Goal: Browse casually: Explore the website without a specific task or goal

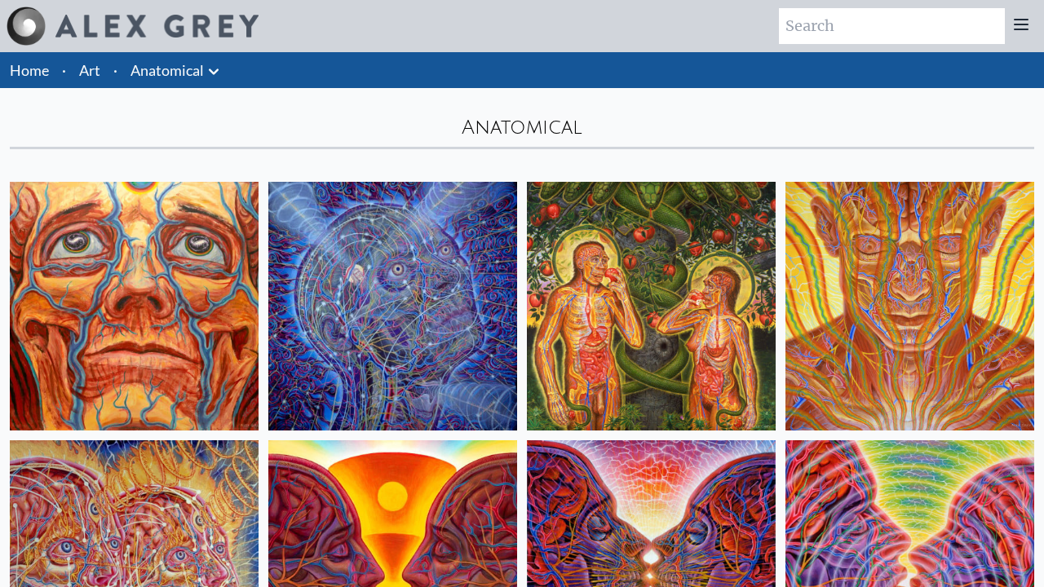
scroll to position [2138, 0]
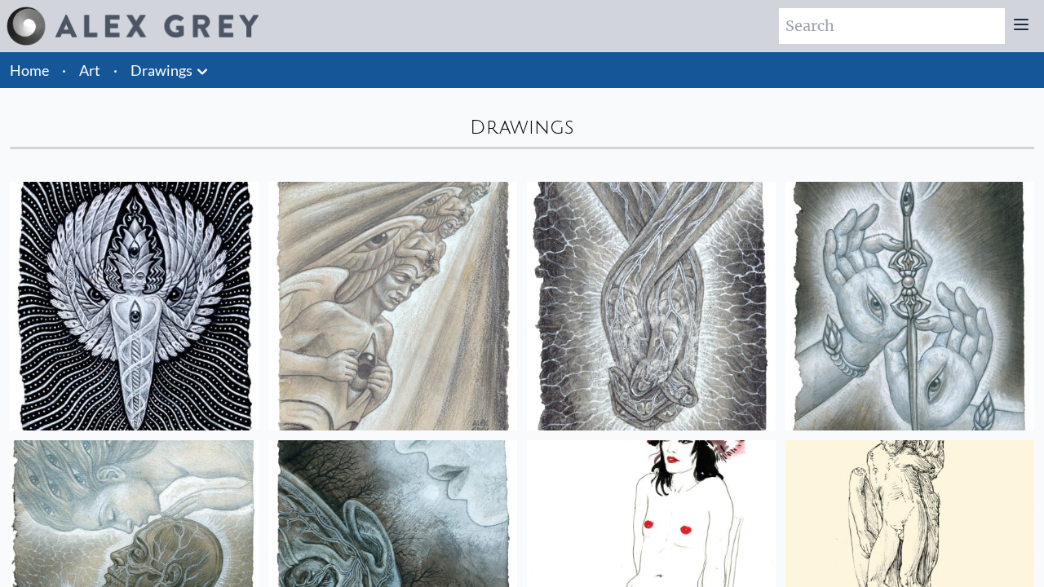
scroll to position [4466, 0]
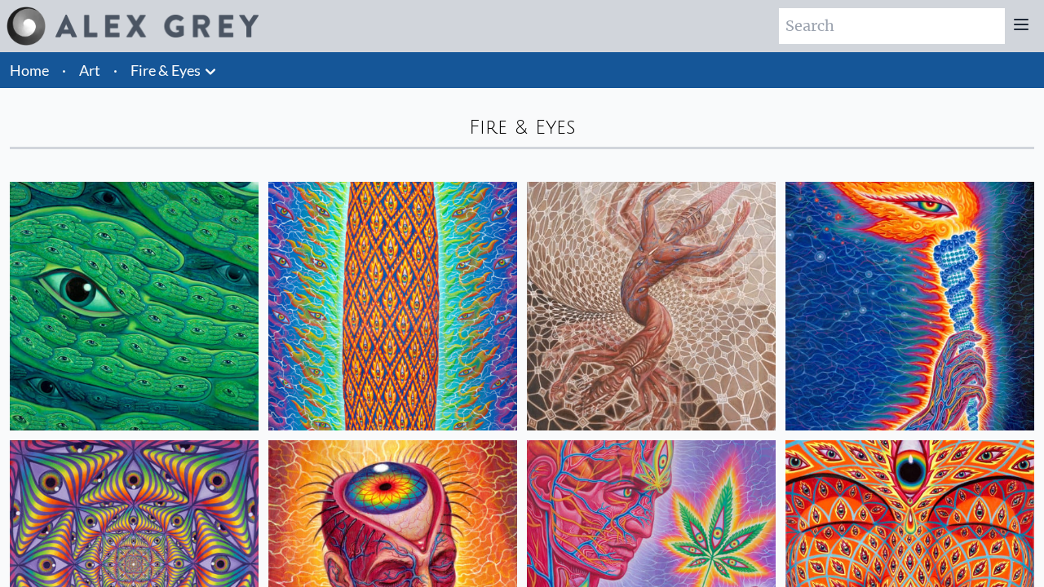
scroll to position [1879, 0]
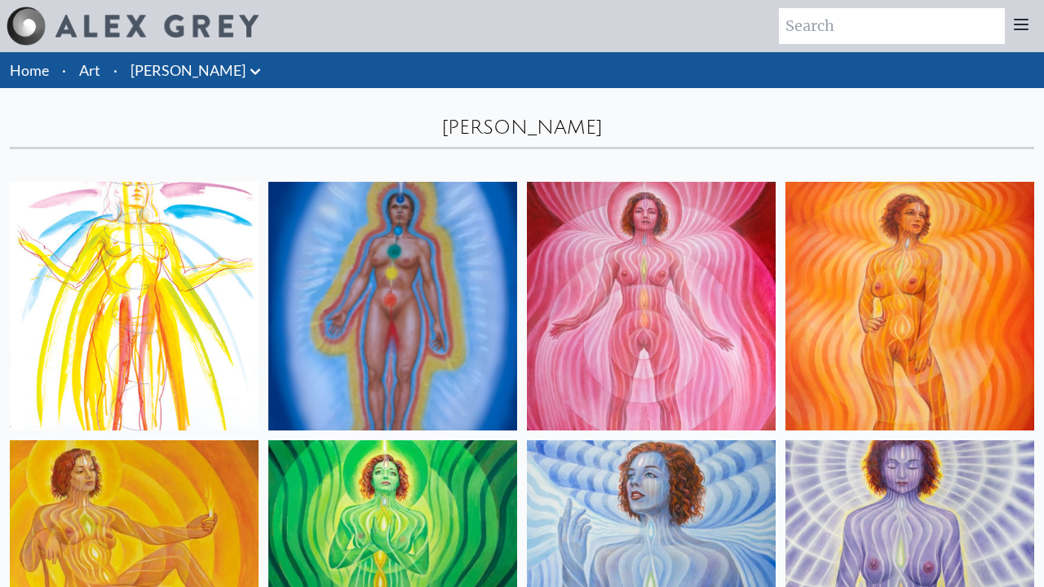
scroll to position [845, 0]
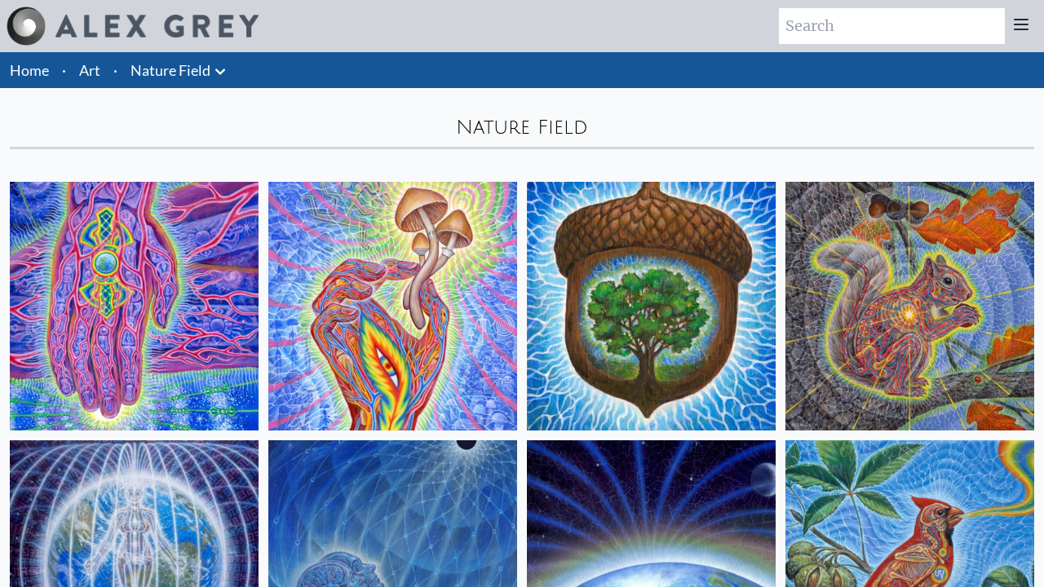
scroll to position [1362, 0]
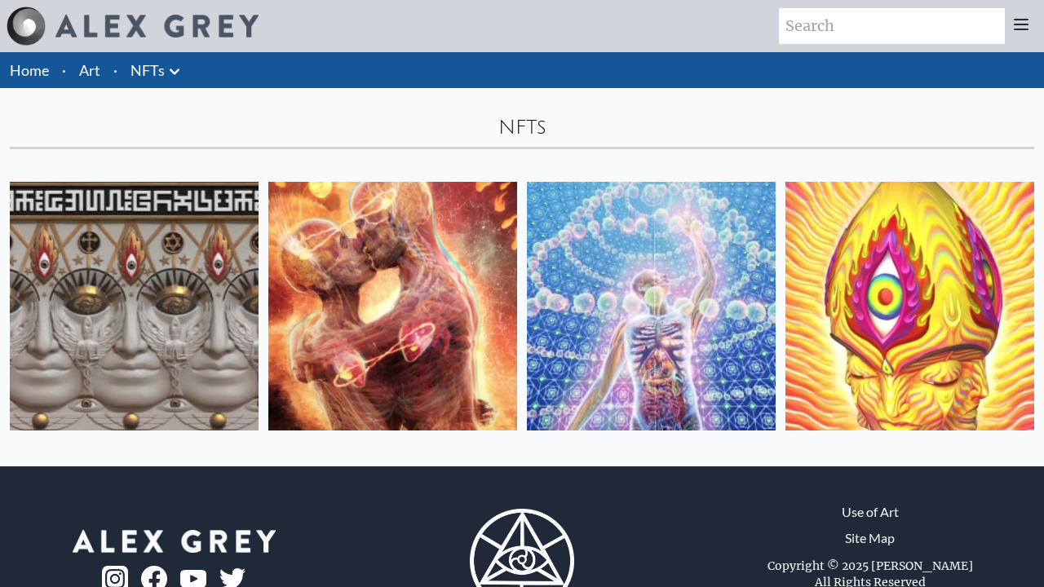
scroll to position [69, 0]
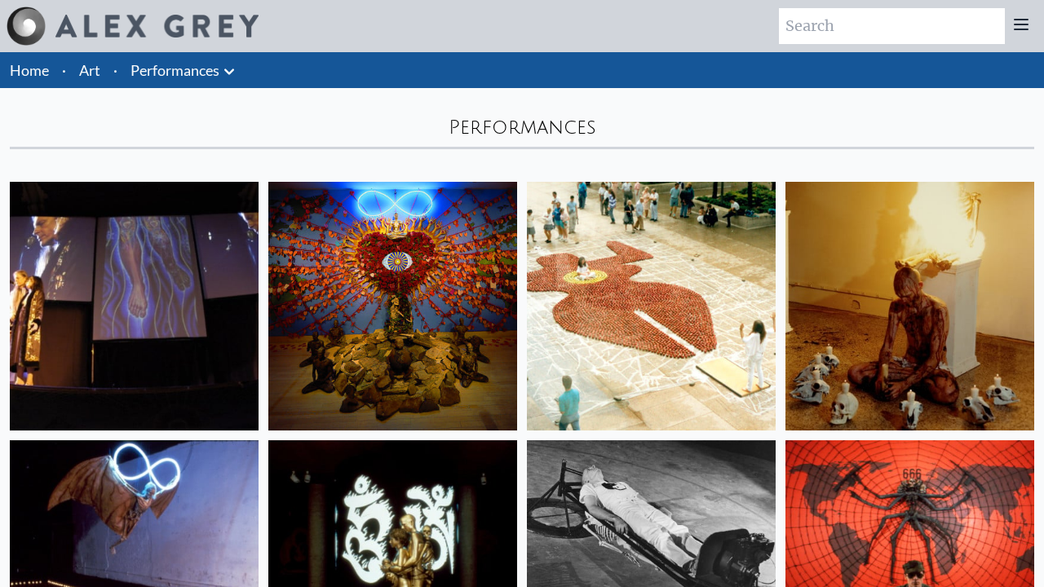
scroll to position [1103, 0]
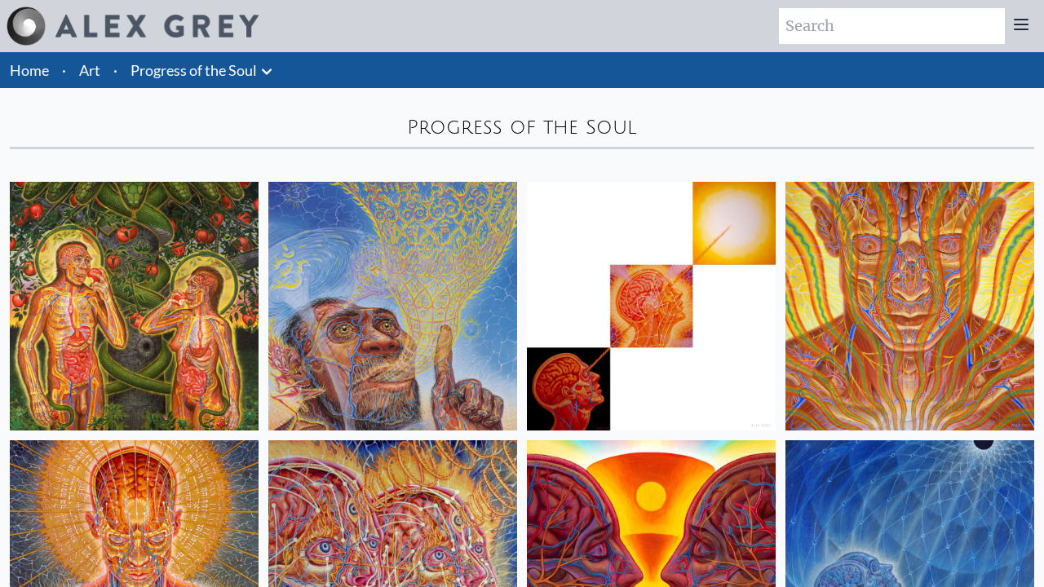
scroll to position [8604, 0]
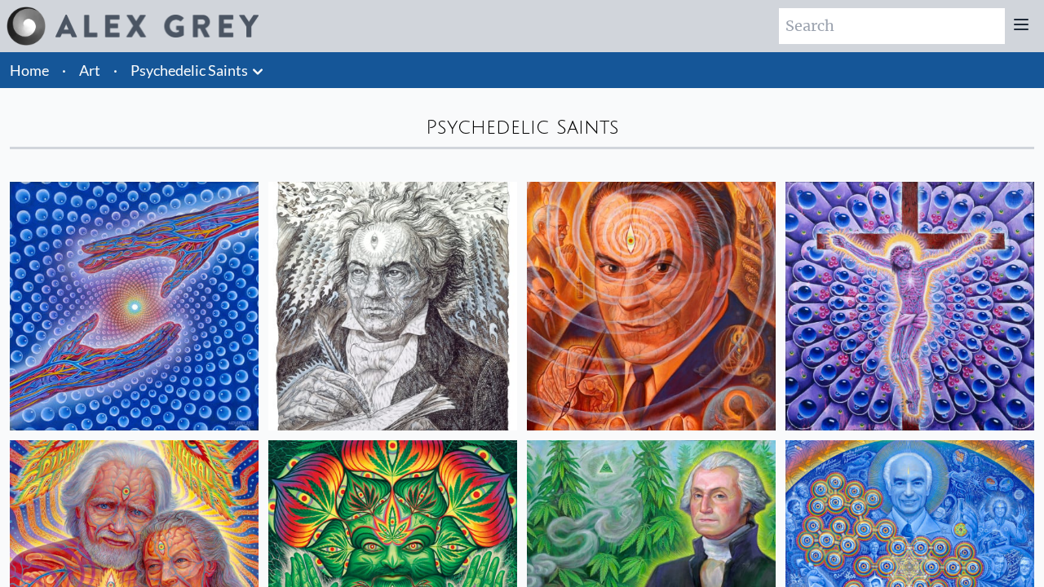
scroll to position [845, 0]
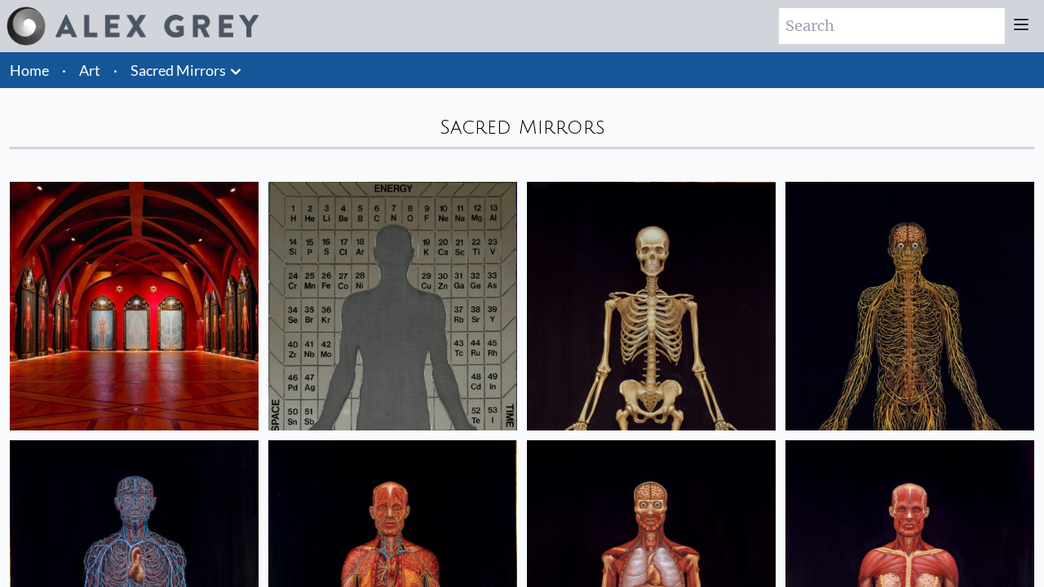
scroll to position [1362, 0]
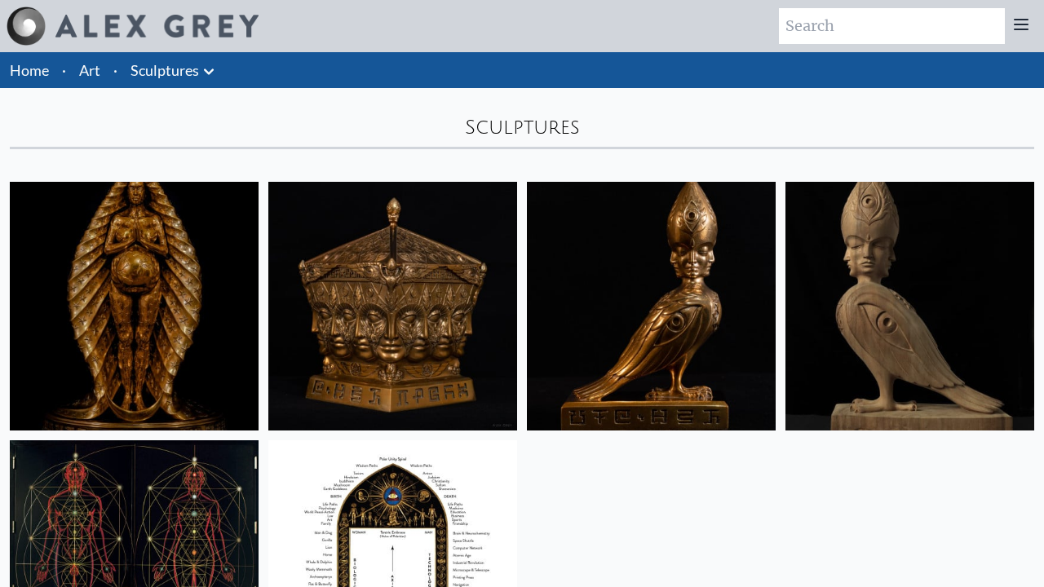
scroll to position [327, 0]
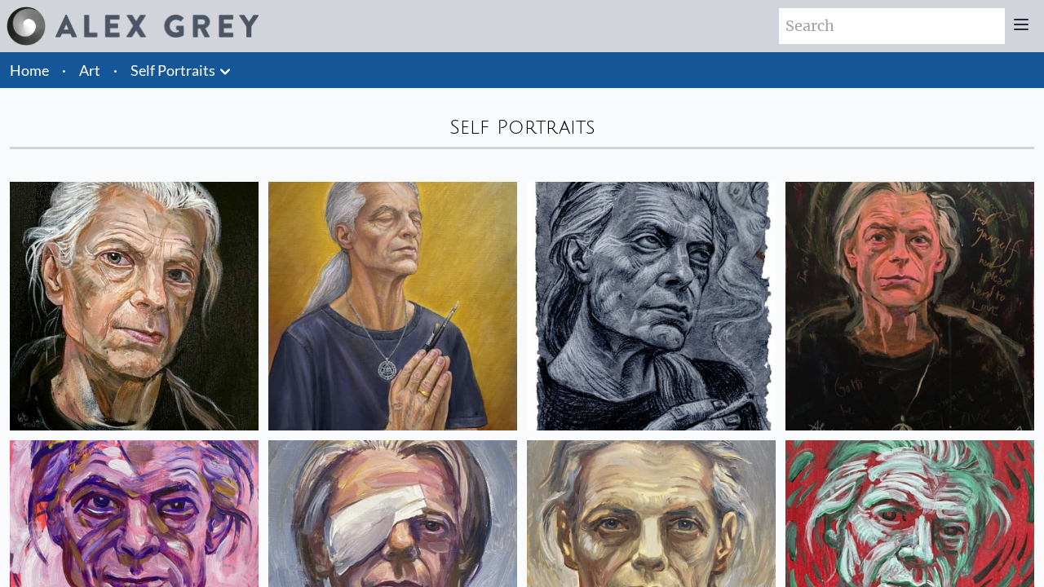
scroll to position [1879, 0]
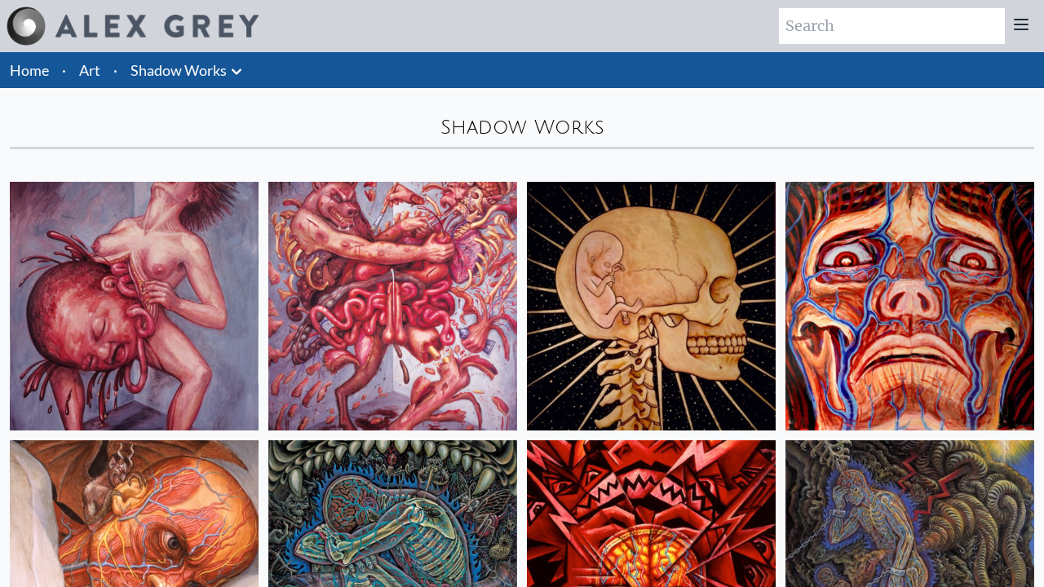
scroll to position [845, 0]
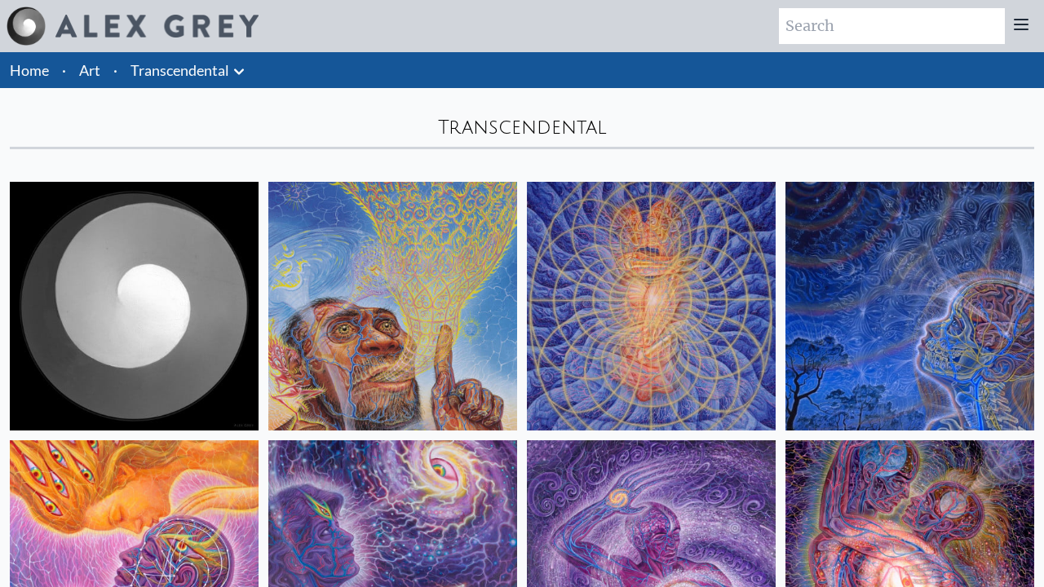
scroll to position [2138, 0]
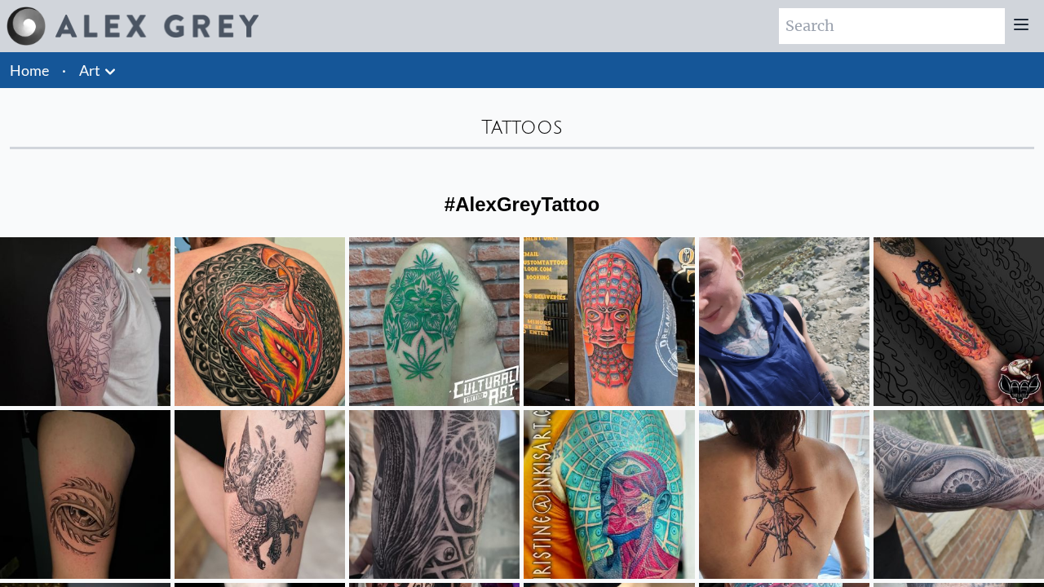
scroll to position [593, 0]
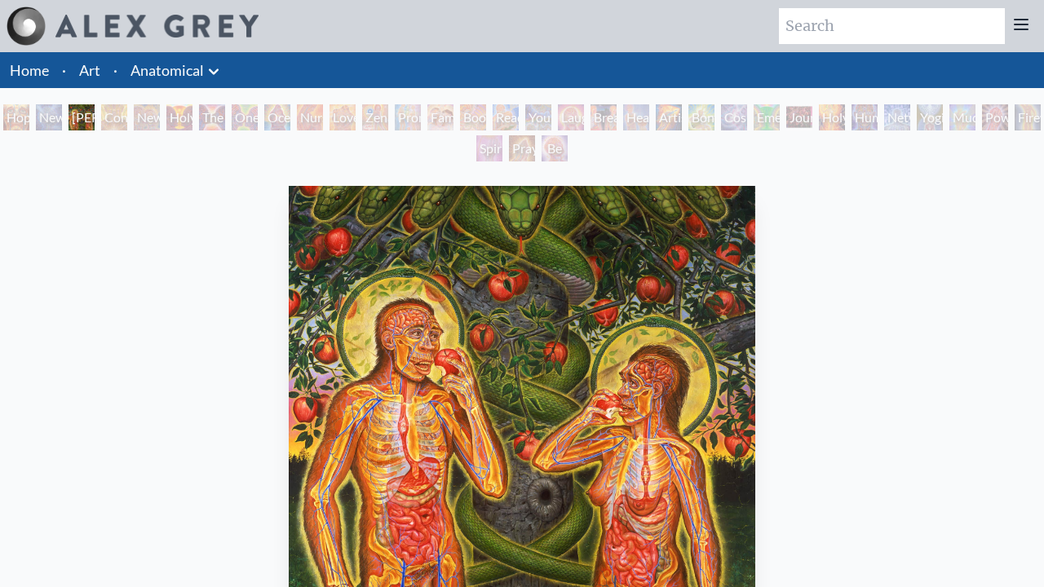
scroll to position [468, 0]
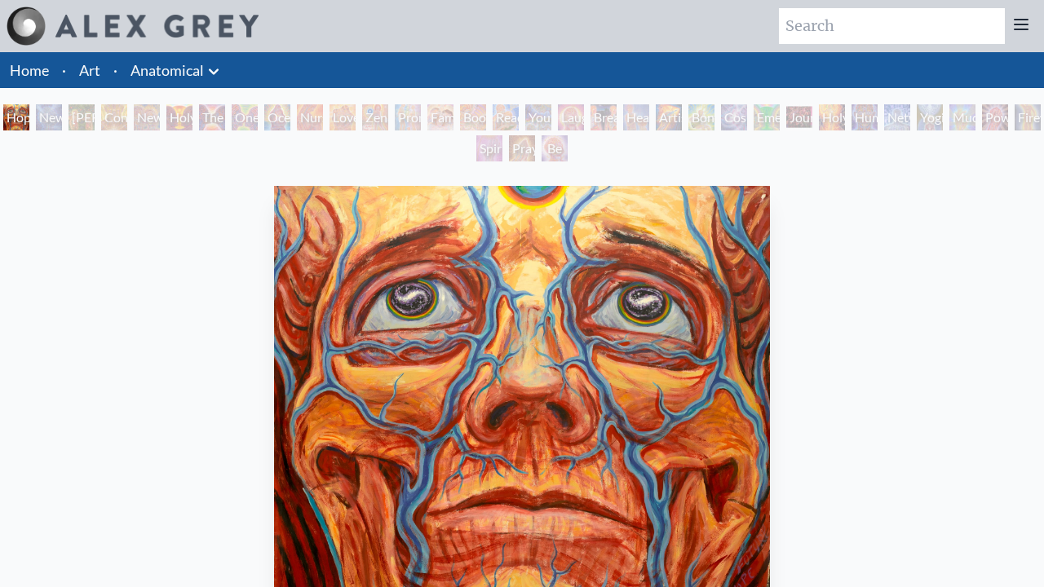
click at [62, 117] on div "New Man [DEMOGRAPHIC_DATA]: [DEMOGRAPHIC_DATA] Mind" at bounding box center [49, 117] width 26 height 26
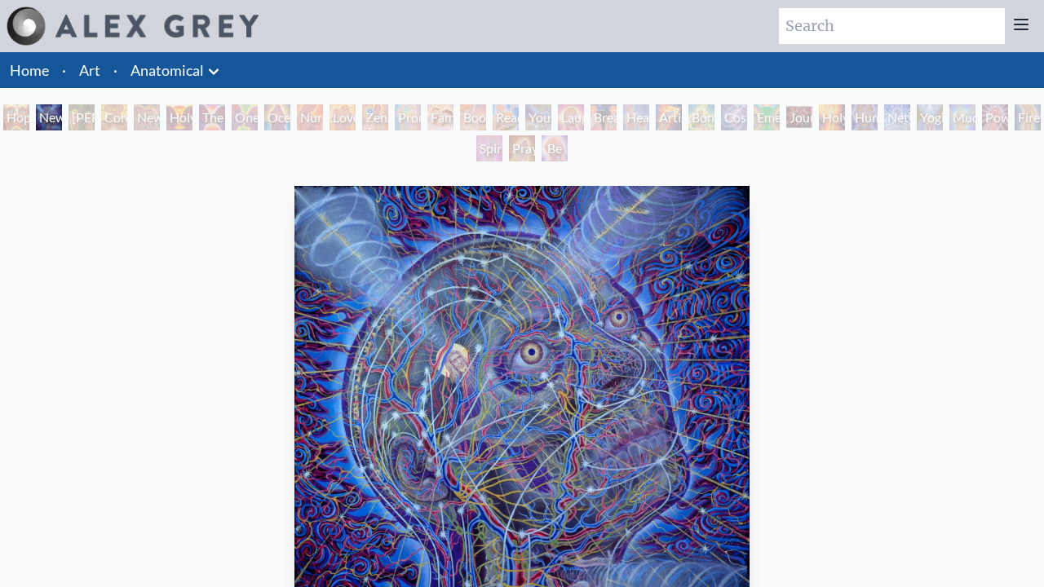
click at [228, 117] on div "Hope New Man [DEMOGRAPHIC_DATA]: [PERSON_NAME] Mind [PERSON_NAME] & Eve Contemp…" at bounding box center [522, 135] width 1044 height 62
click at [82, 117] on div "Adam & Eve" at bounding box center [82, 117] width 26 height 26
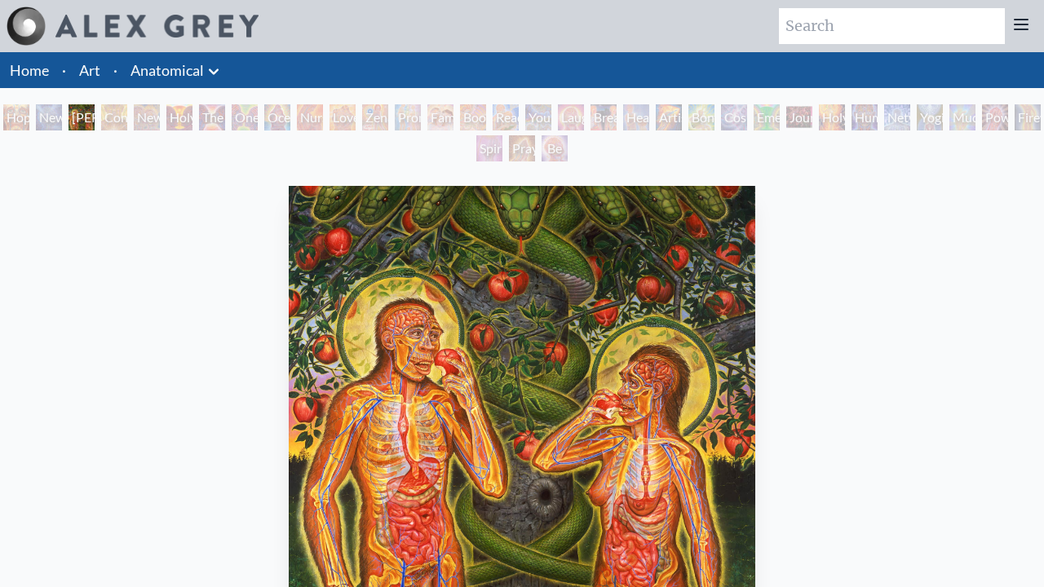
click at [127, 117] on div "Contemplation" at bounding box center [114, 117] width 26 height 26
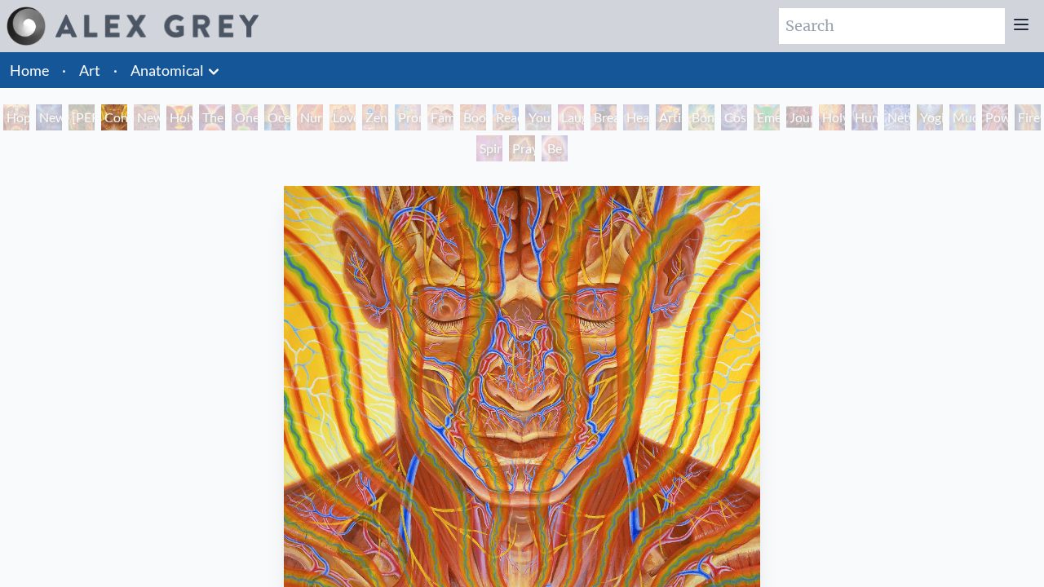
click at [160, 117] on div "New Man New Woman" at bounding box center [147, 117] width 26 height 26
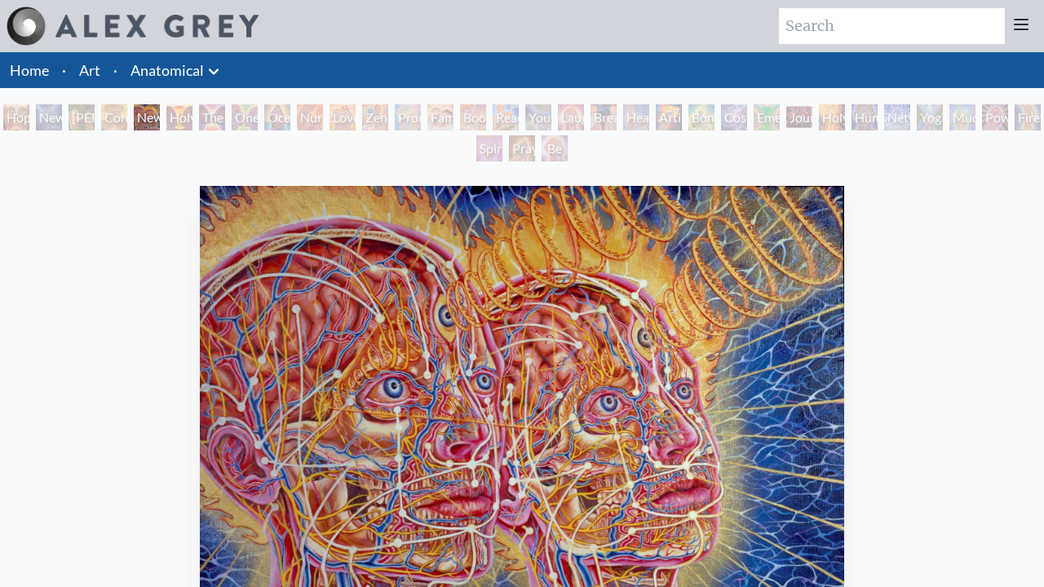
click at [258, 117] on div "One Taste" at bounding box center [245, 117] width 26 height 26
click at [187, 117] on div "Holy Grail" at bounding box center [179, 117] width 26 height 26
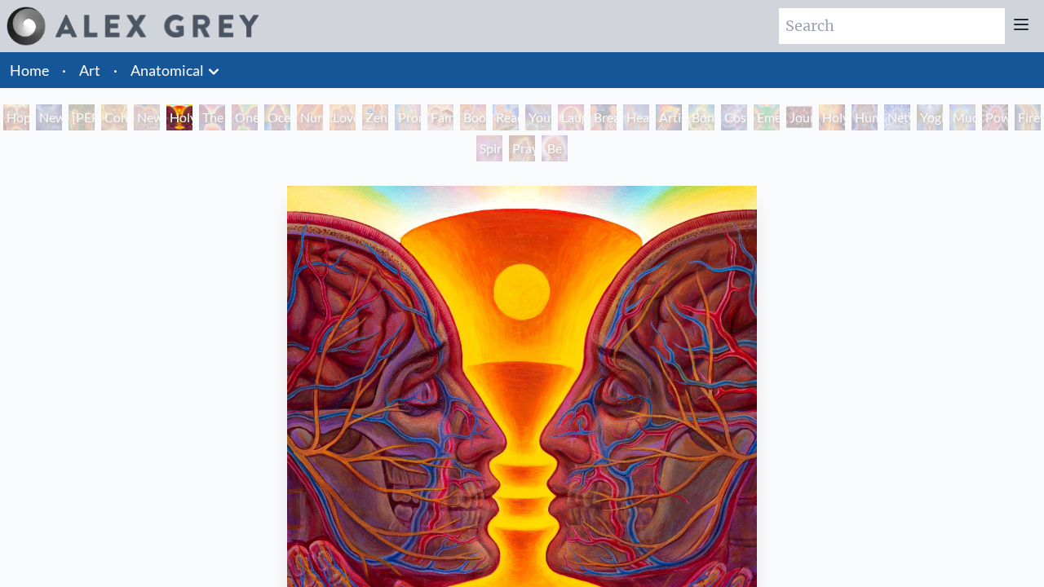
click at [225, 117] on div "The Kiss" at bounding box center [212, 117] width 26 height 26
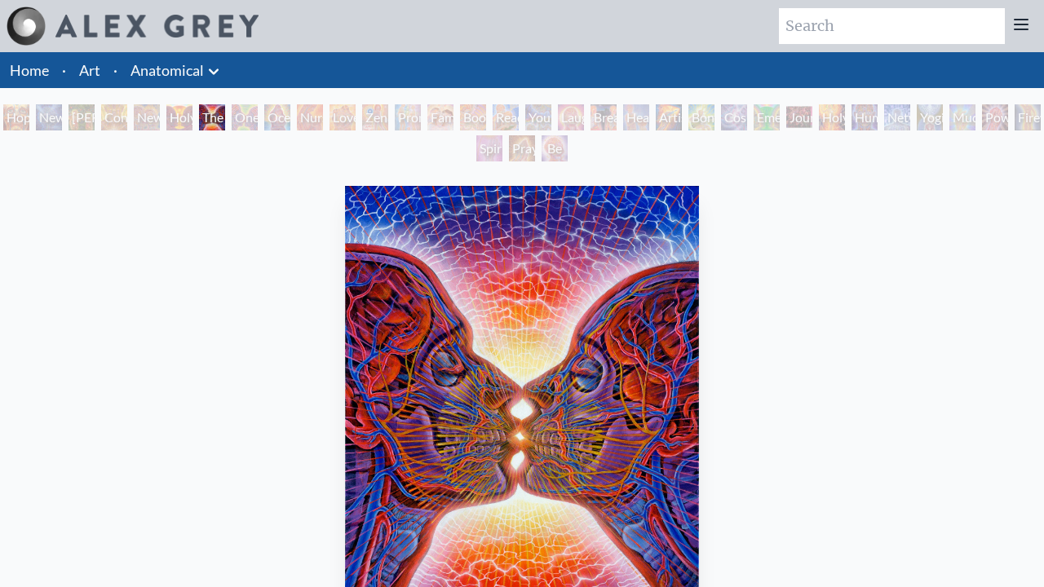
click at [258, 117] on div "One Taste" at bounding box center [245, 117] width 26 height 26
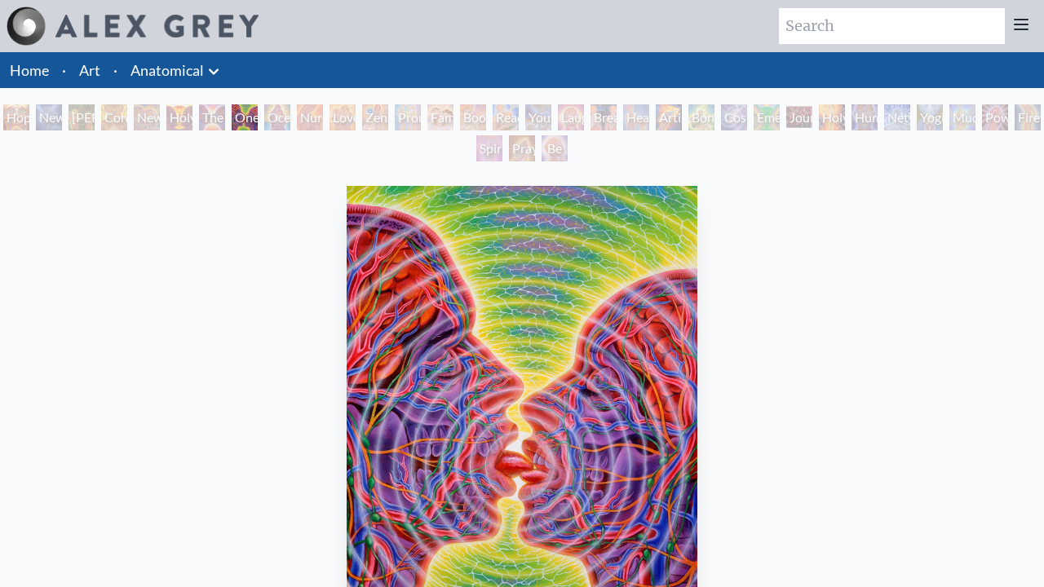
click at [290, 117] on div "Ocean of Love Bliss" at bounding box center [277, 117] width 26 height 26
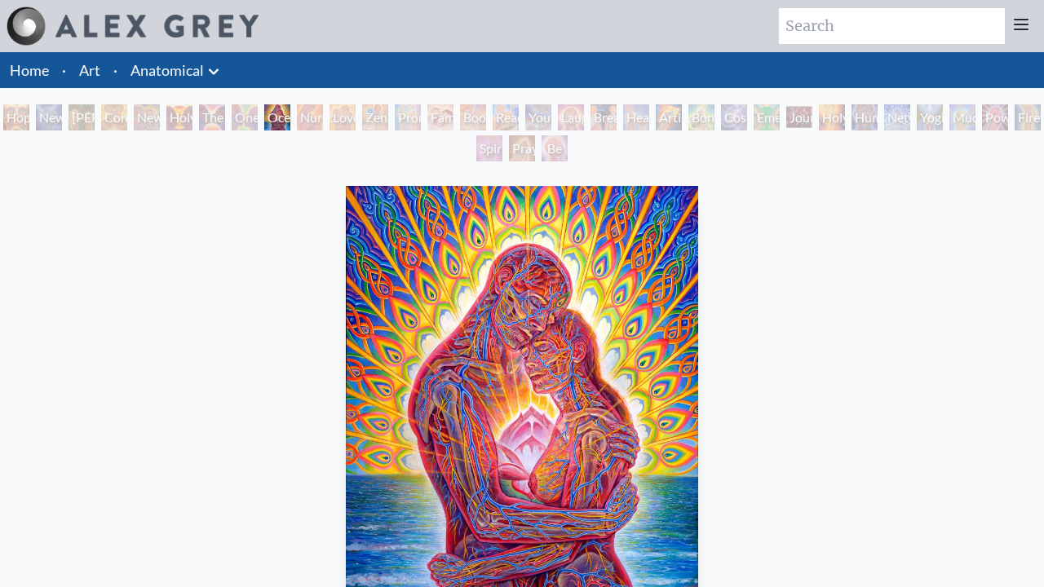
click at [388, 117] on div "Zena Lotus" at bounding box center [375, 117] width 26 height 26
click at [314, 117] on div "Nursing" at bounding box center [310, 117] width 26 height 26
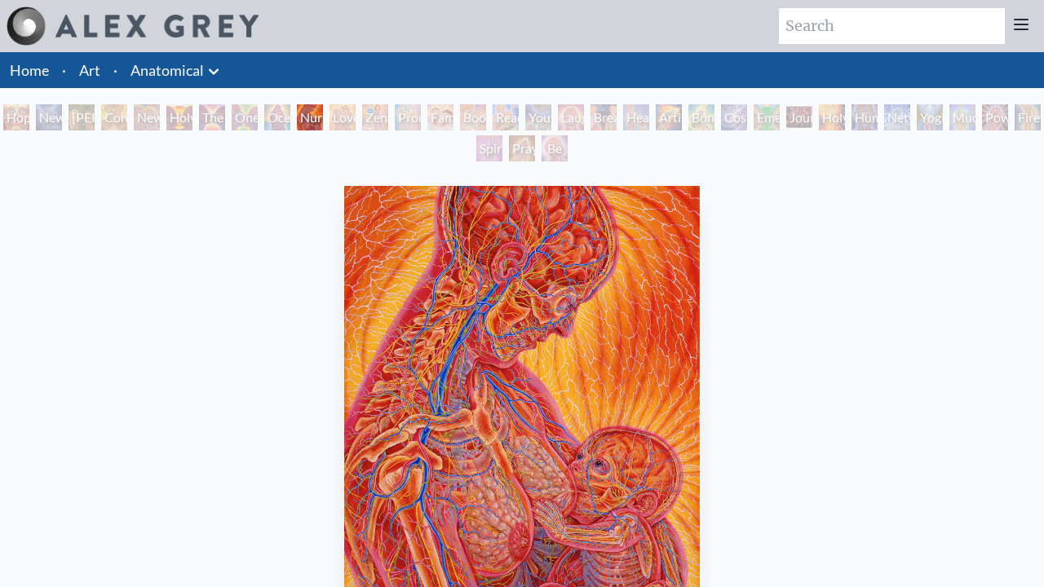
click at [356, 117] on div "Love Circuit" at bounding box center [343, 117] width 26 height 26
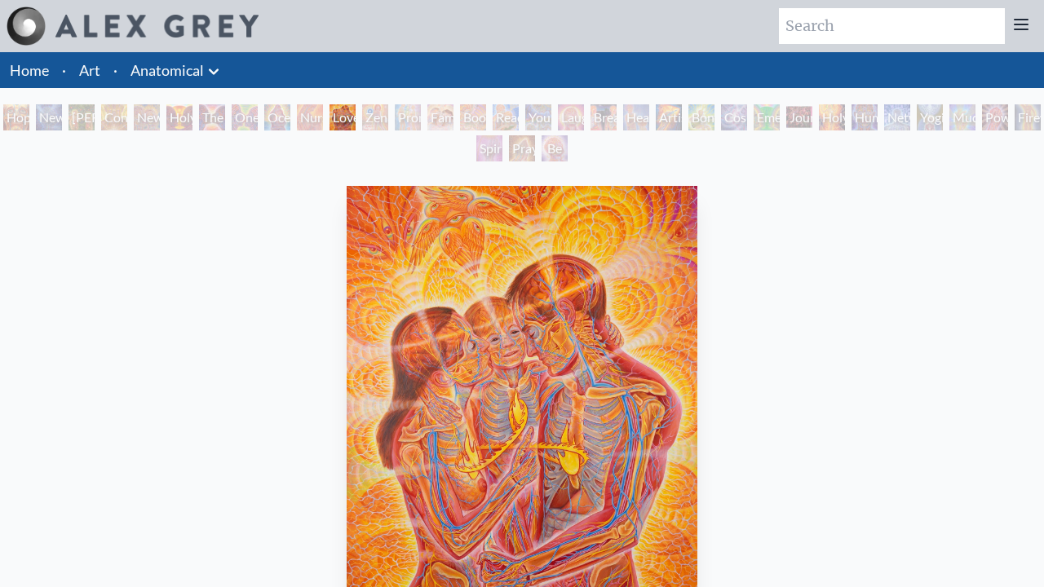
click at [388, 117] on div "Zena Lotus" at bounding box center [375, 117] width 26 height 26
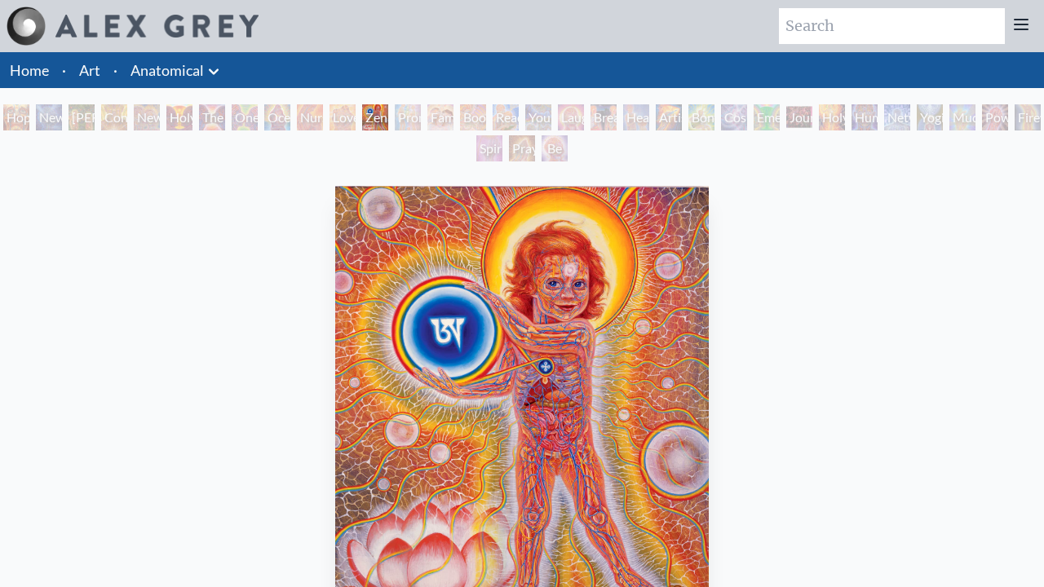
click at [421, 117] on div "Promise" at bounding box center [408, 117] width 26 height 26
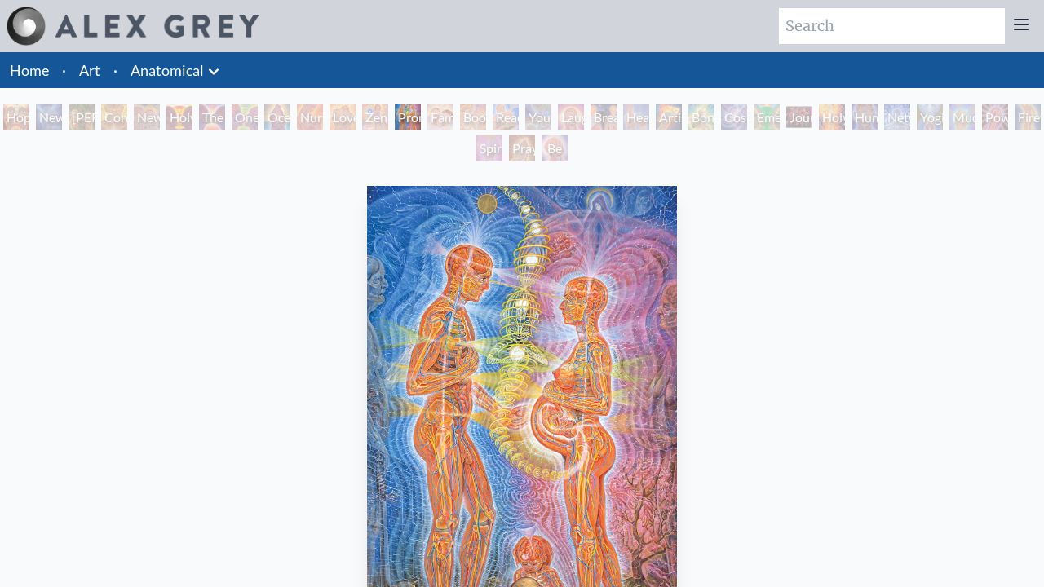
click at [486, 117] on div "Boo-boo" at bounding box center [473, 117] width 26 height 26
click at [452, 117] on div "Family" at bounding box center [441, 117] width 26 height 26
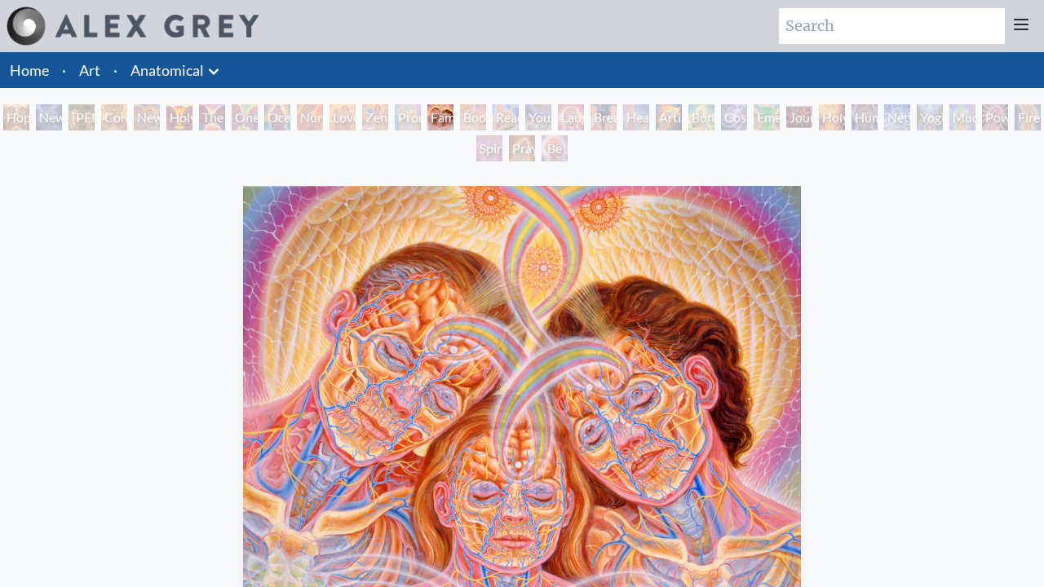
click at [486, 117] on div "Boo-boo" at bounding box center [473, 117] width 26 height 26
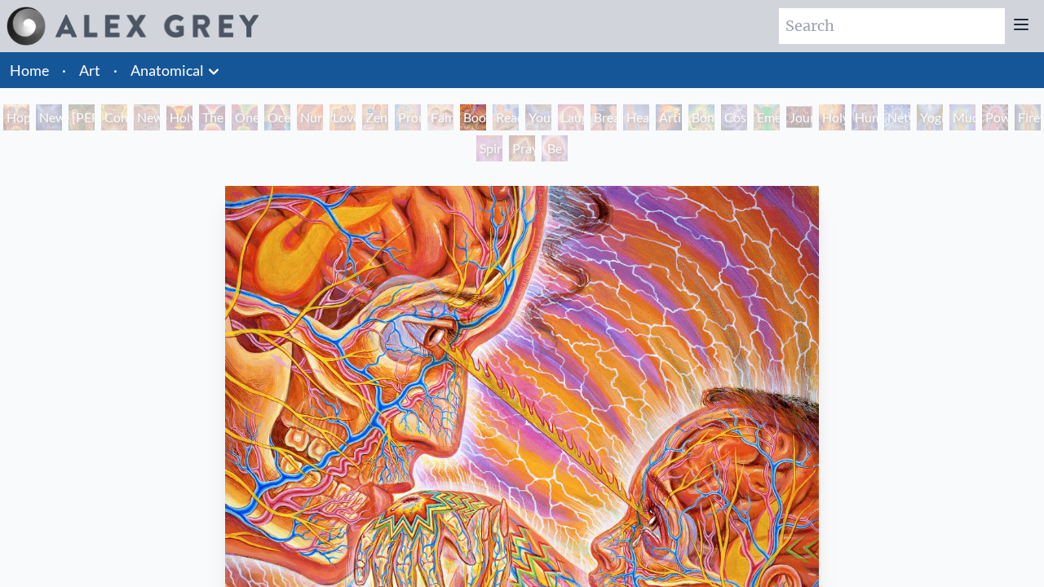
click at [519, 117] on div "Reading" at bounding box center [506, 117] width 26 height 26
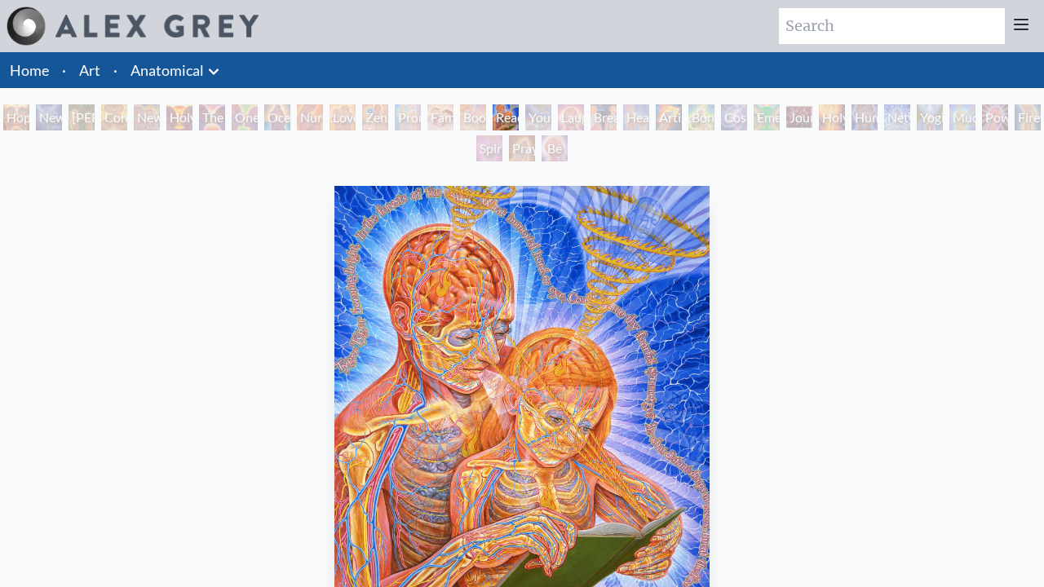
click at [552, 117] on div "Young & Old" at bounding box center [538, 117] width 26 height 26
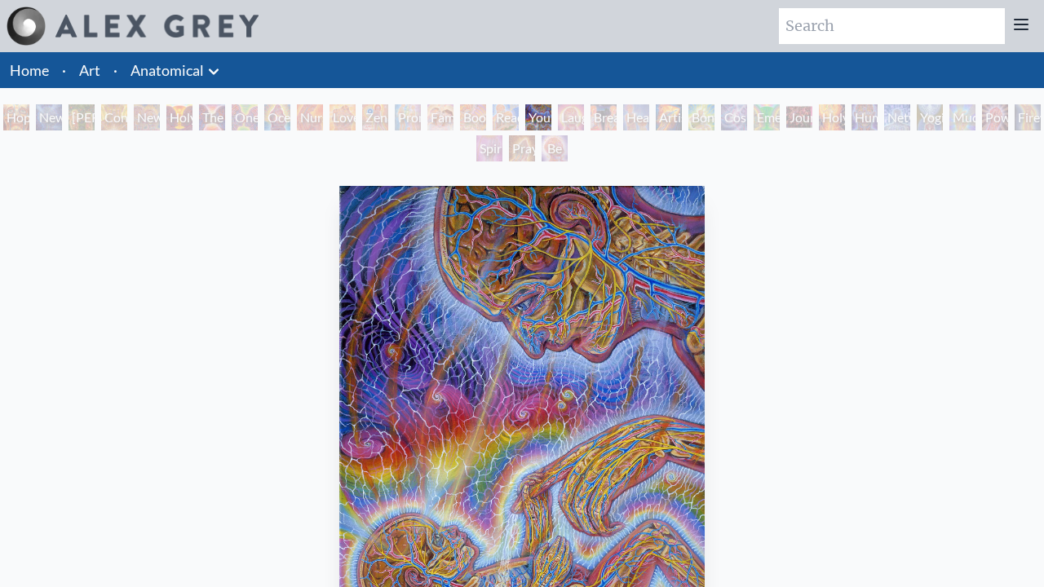
click at [584, 117] on div "Laughing Man" at bounding box center [571, 117] width 26 height 26
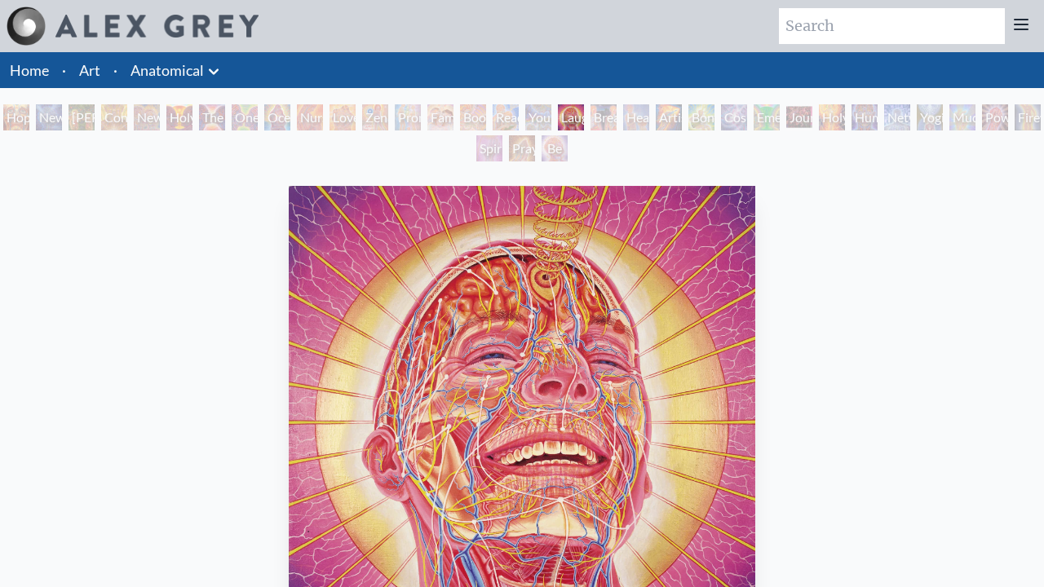
click at [650, 117] on div "Healing" at bounding box center [636, 117] width 26 height 26
click at [617, 117] on div "Breathing" at bounding box center [604, 117] width 26 height 26
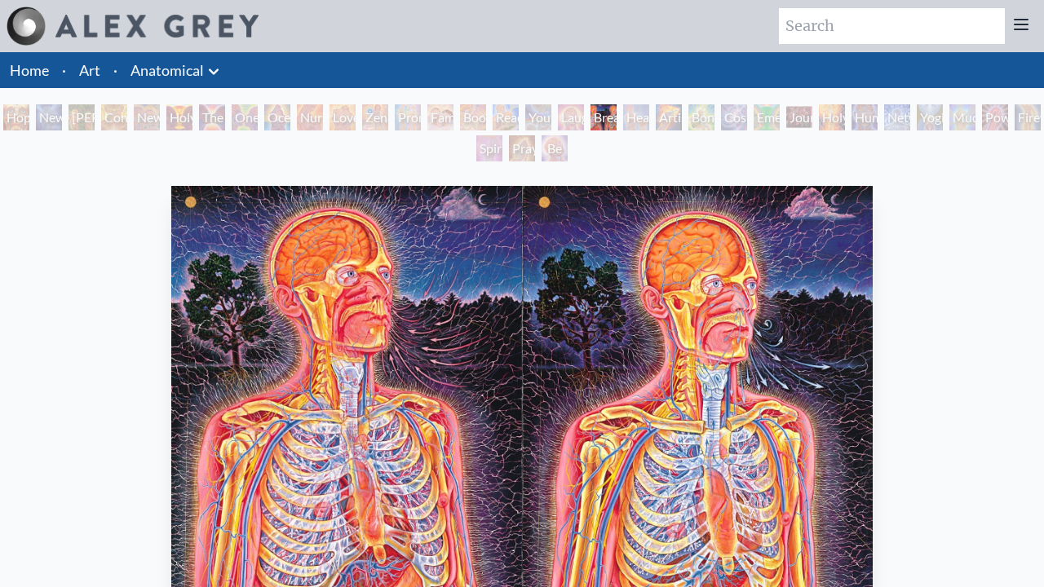
click at [650, 117] on div "Healing" at bounding box center [636, 117] width 26 height 26
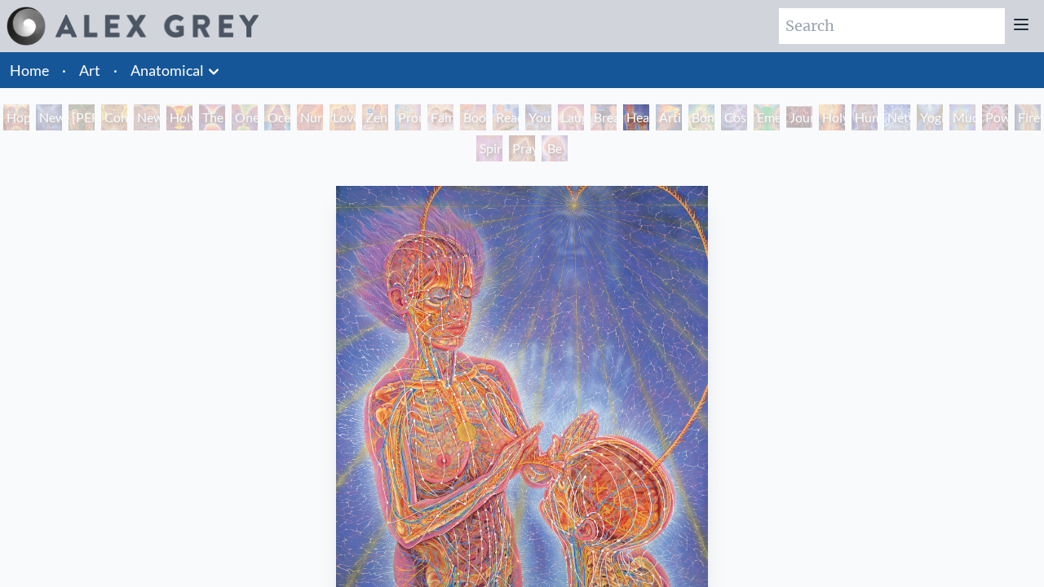
click at [682, 117] on div "Artist's Hand" at bounding box center [669, 117] width 26 height 26
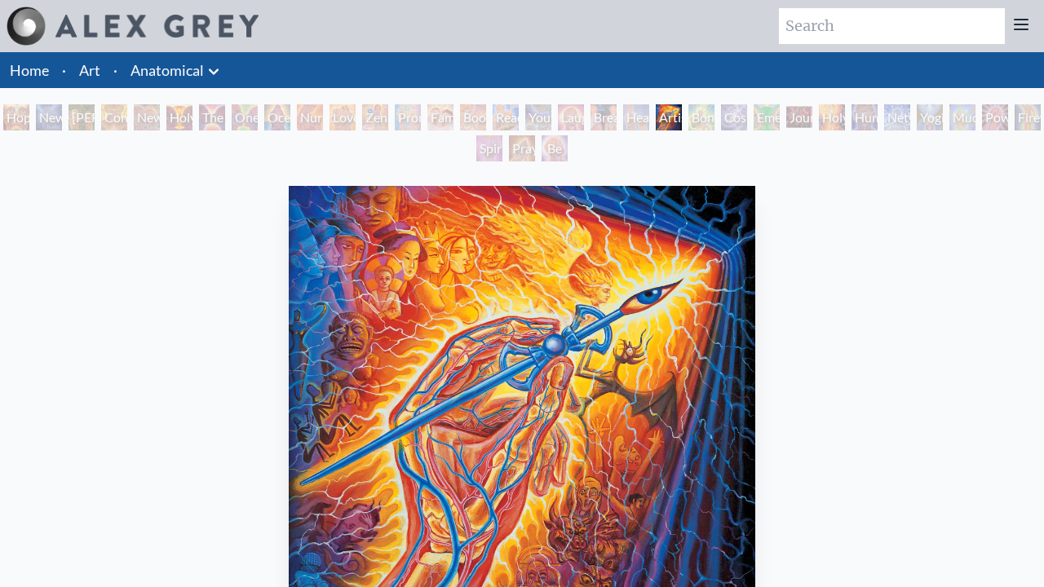
click at [780, 117] on div "Emerald Grail" at bounding box center [767, 117] width 26 height 26
click at [715, 117] on div "Bond" at bounding box center [702, 117] width 26 height 26
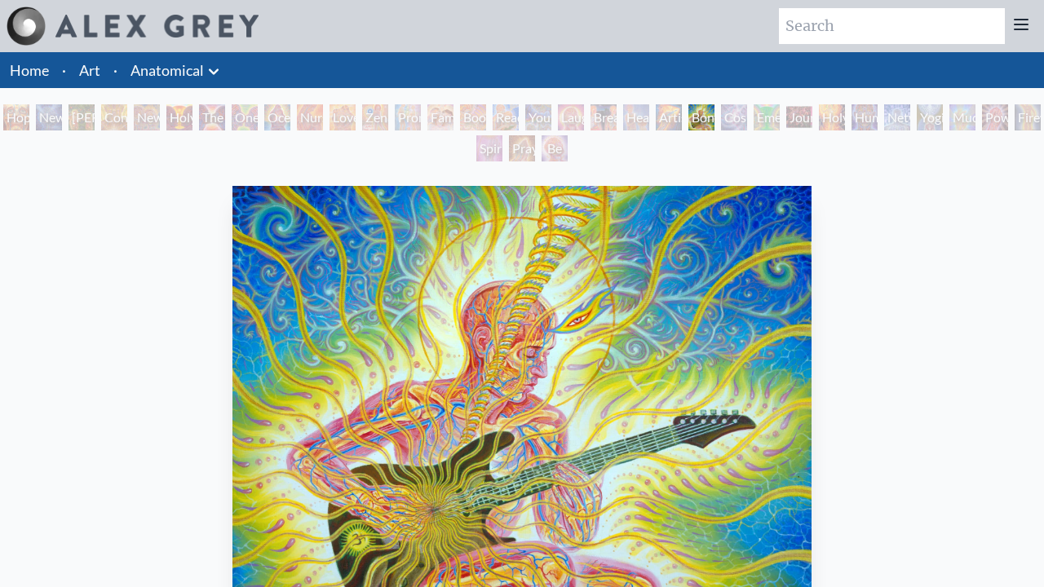
click at [747, 117] on div "Cosmic Lovers" at bounding box center [734, 117] width 26 height 26
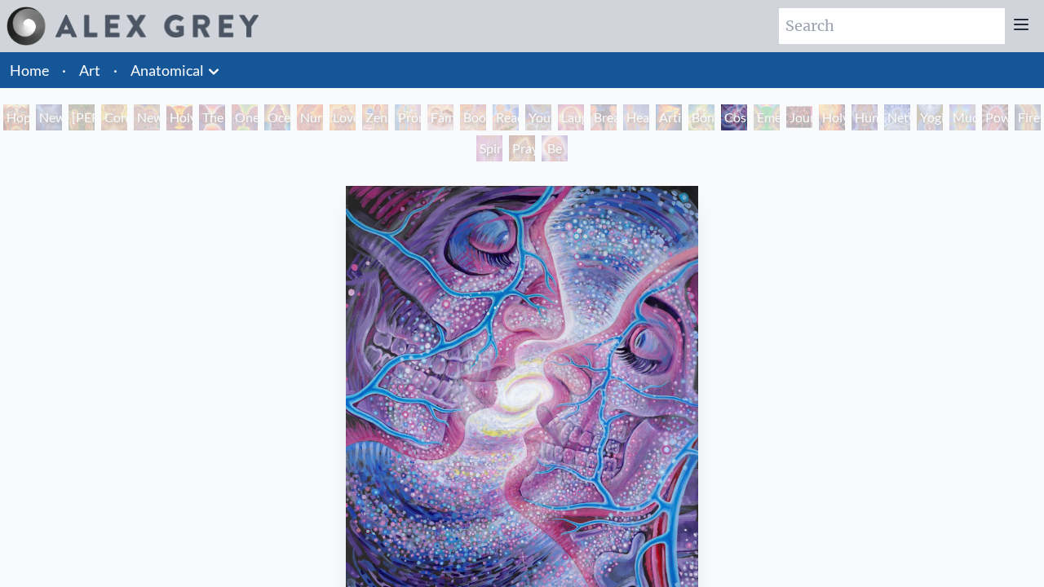
click at [780, 117] on div "Emerald Grail" at bounding box center [767, 117] width 26 height 26
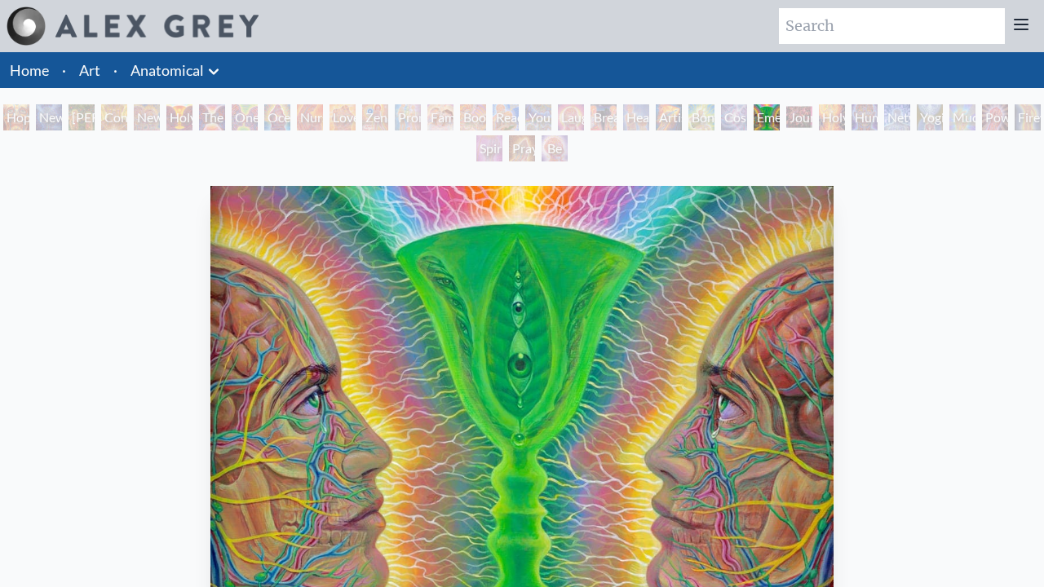
click at [813, 117] on div "Journey of the Wounded Healer" at bounding box center [800, 117] width 26 height 26
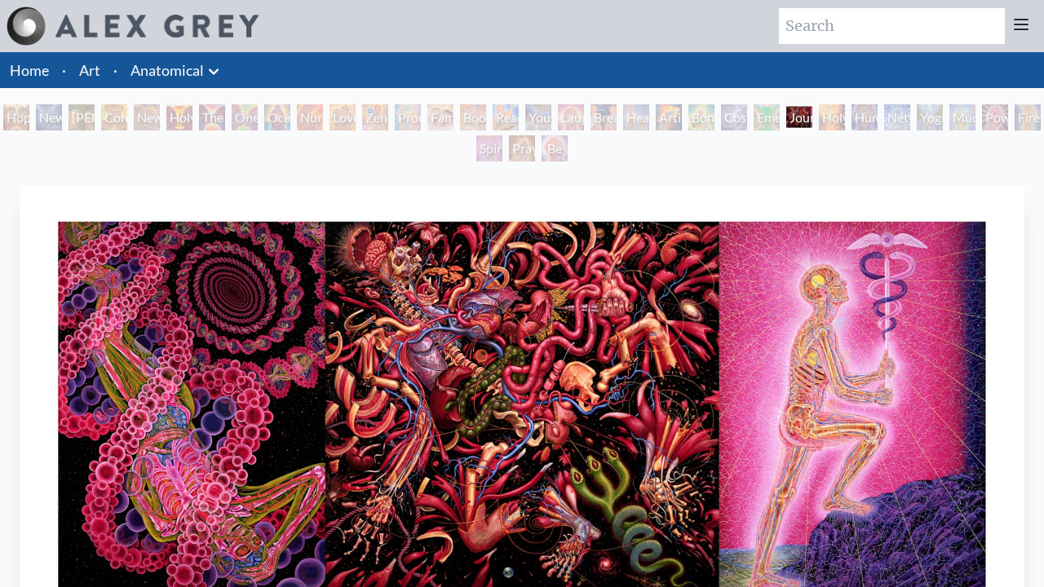
click at [1018, 117] on div "Hope New Man 4: Christ Mind Adam & Eve Contemplation New Man New Woman Holy Gra…" at bounding box center [522, 135] width 1044 height 62
